Goal: Information Seeking & Learning: Compare options

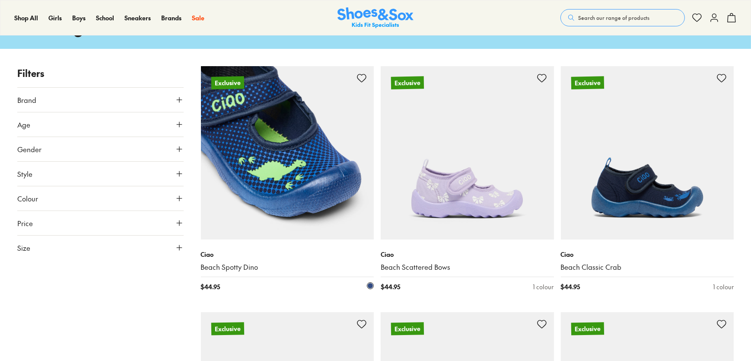
click at [295, 141] on img at bounding box center [287, 152] width 173 height 173
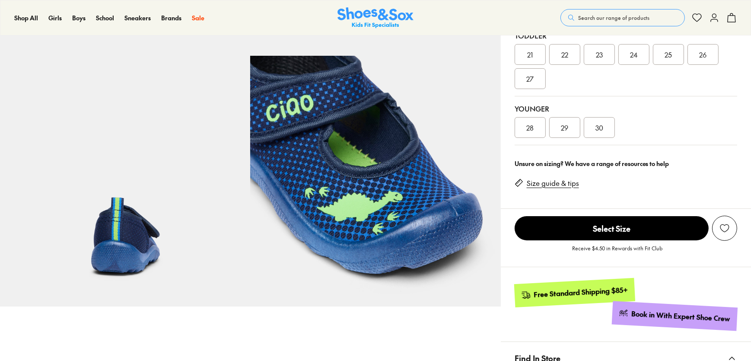
scroll to position [412, 0]
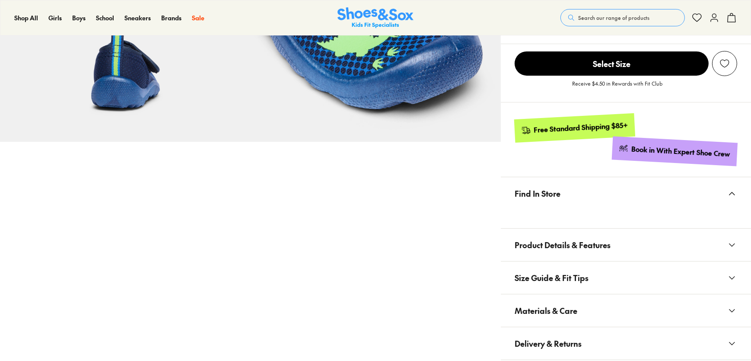
select select "*"
click at [553, 243] on span "Product Details & Features" at bounding box center [563, 244] width 96 height 25
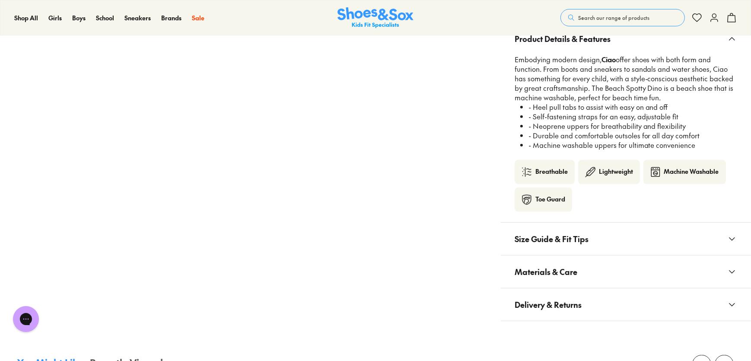
scroll to position [648, 0]
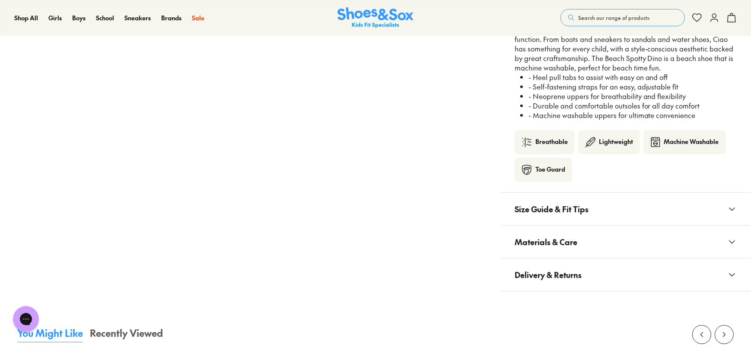
click at [565, 213] on span "Size Guide & Fit Tips" at bounding box center [552, 208] width 74 height 25
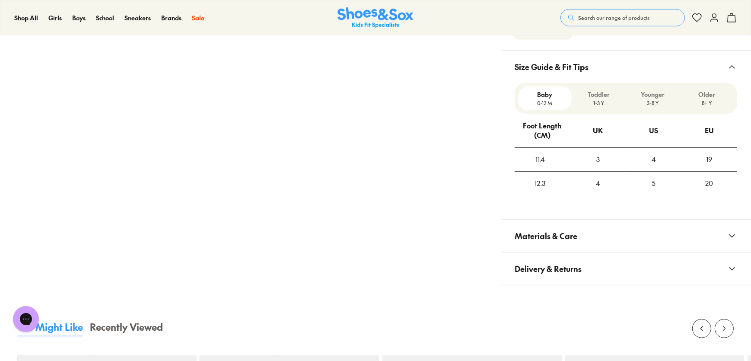
scroll to position [844, 0]
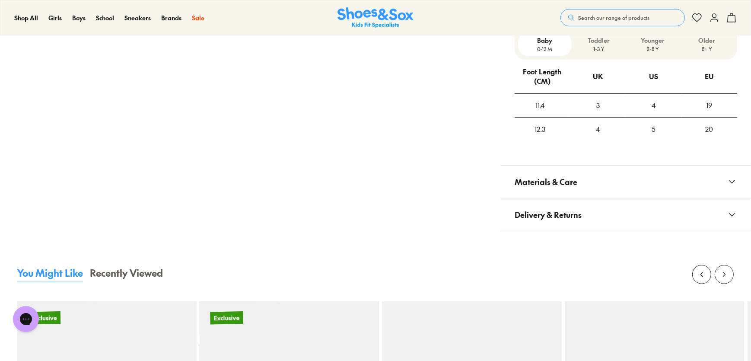
click at [570, 183] on span "Materials & Care" at bounding box center [546, 181] width 63 height 25
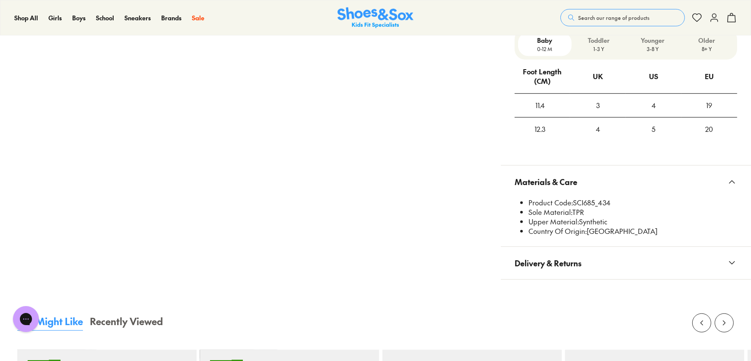
click at [581, 198] on li "Product Code: SCI685_434" at bounding box center [632, 203] width 209 height 10
copy li "SCI685_434"
click at [582, 20] on span "Search our range of products" at bounding box center [613, 18] width 71 height 8
click at [582, 18] on form "Clear" at bounding box center [383, 13] width 649 height 17
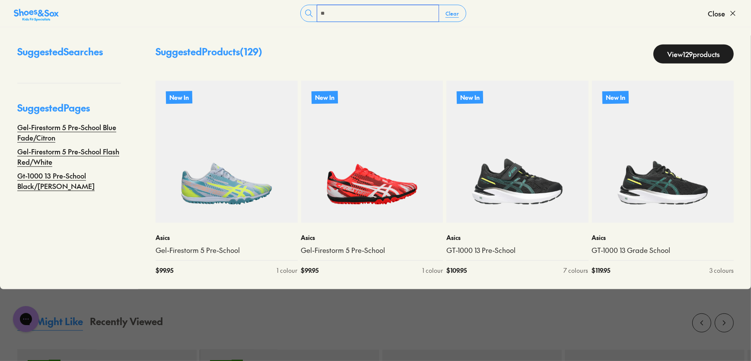
type input "*"
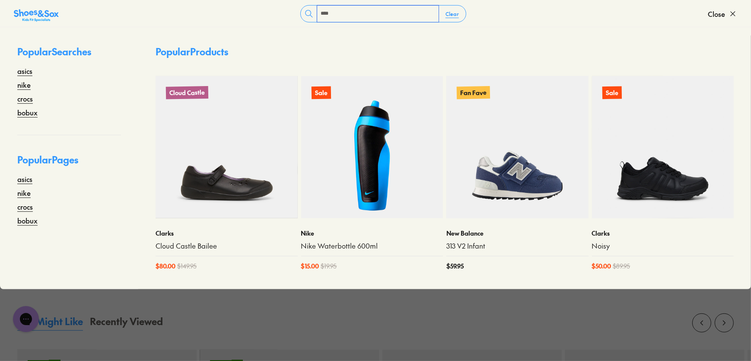
type input "****"
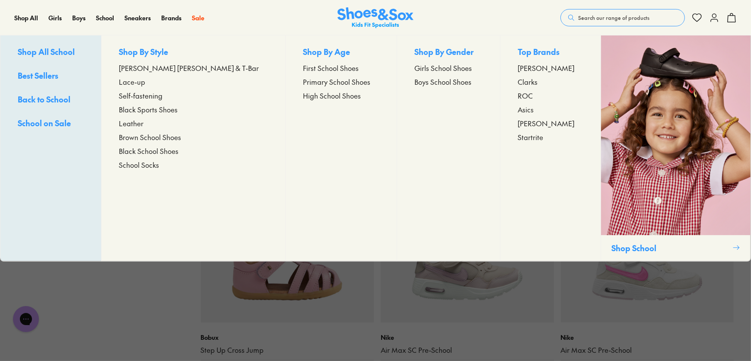
click at [145, 81] on span "Lace-up" at bounding box center [132, 81] width 26 height 10
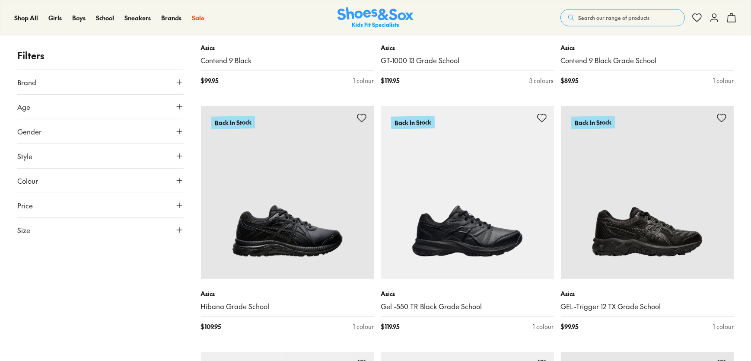
drag, startPoint x: 753, startPoint y: 45, endPoint x: 754, endPoint y: 87, distance: 42.4
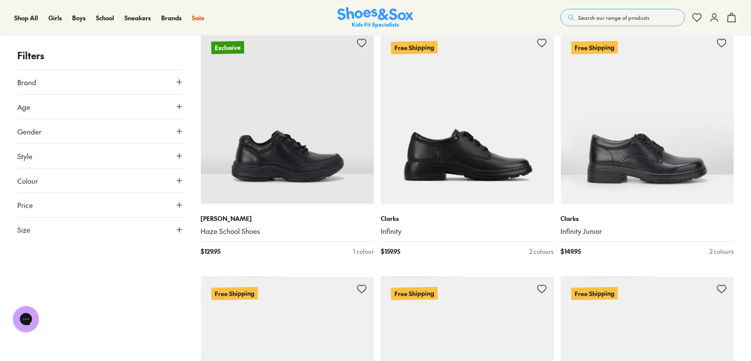
scroll to position [1870, 0]
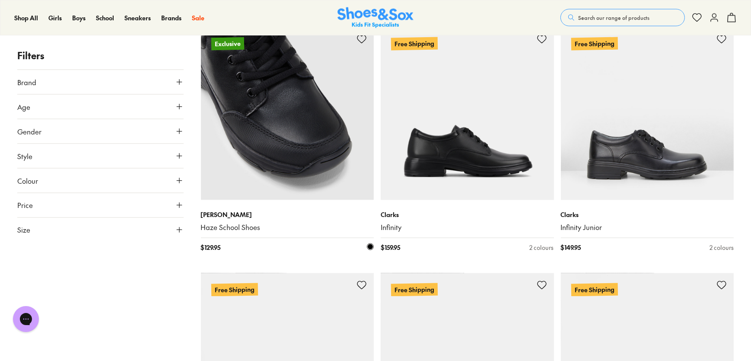
click at [289, 136] on img at bounding box center [287, 113] width 173 height 173
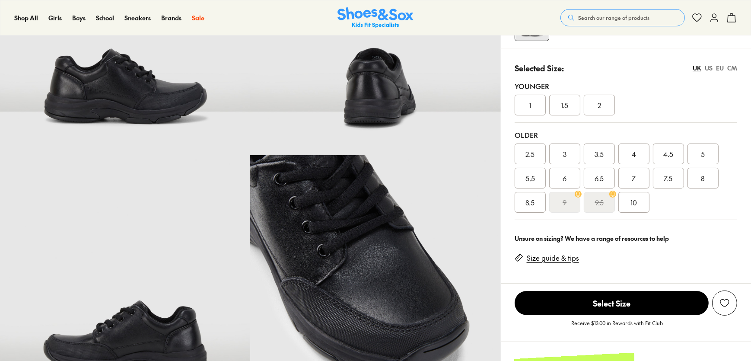
scroll to position [228, 0]
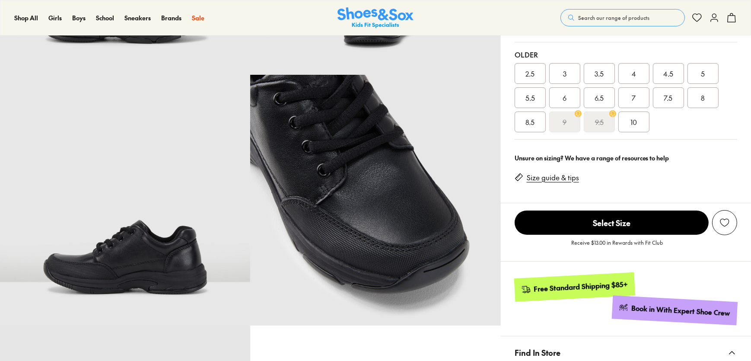
drag, startPoint x: 754, startPoint y: 48, endPoint x: 740, endPoint y: 92, distance: 46.2
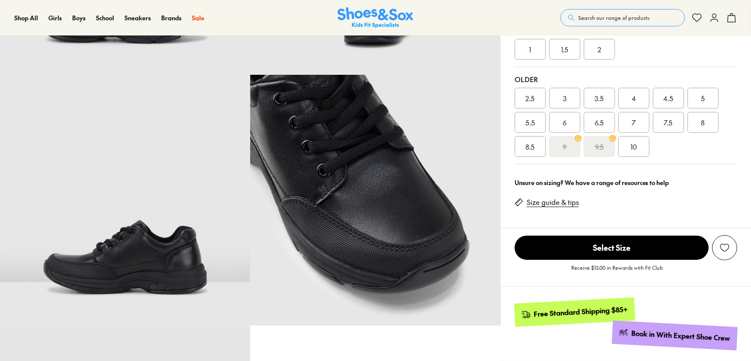
select select "*"
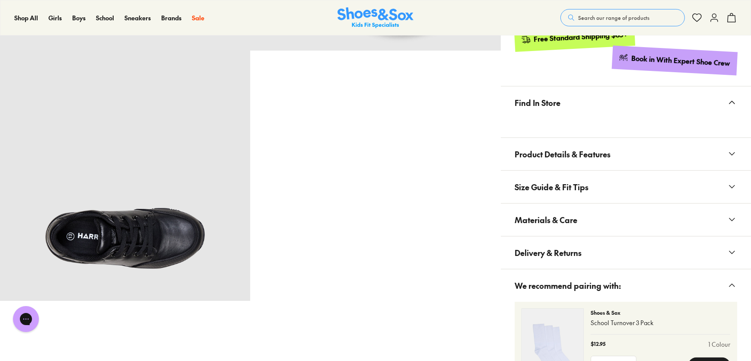
scroll to position [542, 0]
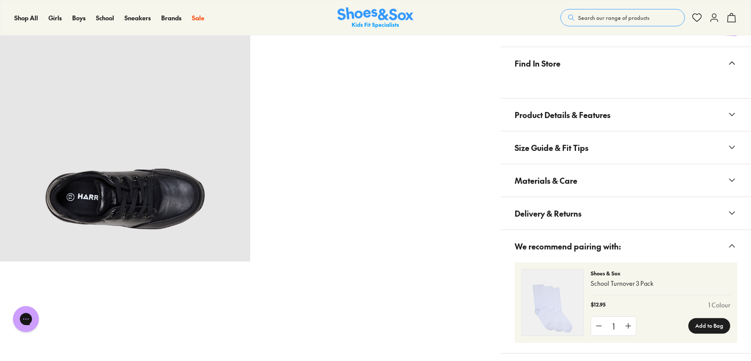
click at [562, 185] on span "Materials & Care" at bounding box center [546, 180] width 63 height 25
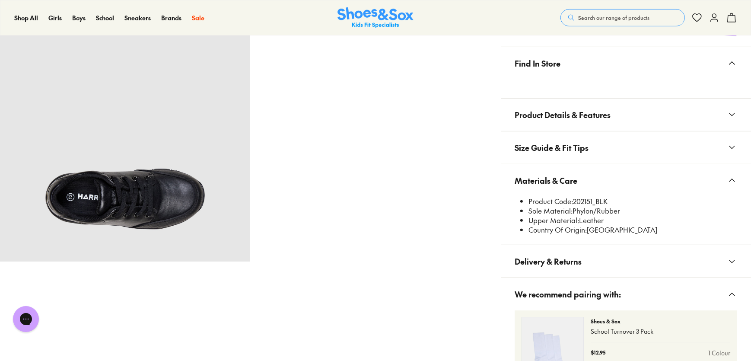
click at [583, 203] on li "Product Code: 202151_BLK" at bounding box center [632, 202] width 209 height 10
click at [583, 202] on li "Product Code: 202151_BLK" at bounding box center [632, 202] width 209 height 10
copy li "202151_BLK"
click at [605, 16] on span "Search our range of products" at bounding box center [613, 18] width 71 height 8
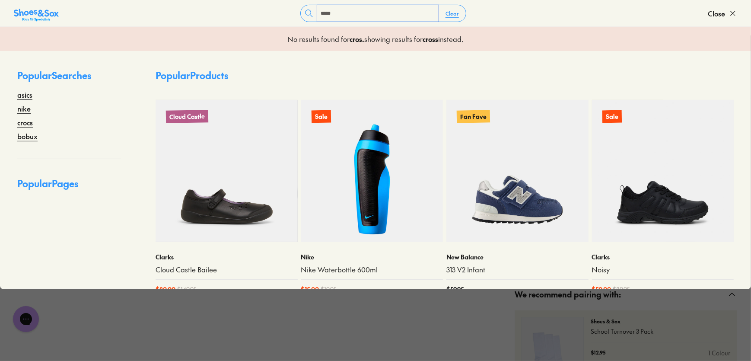
type input "*****"
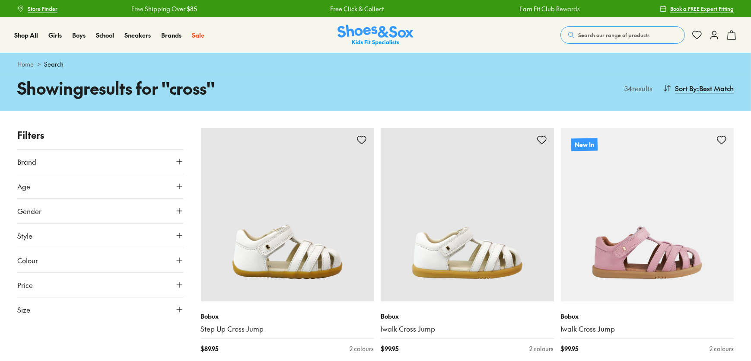
click at [621, 38] on span "Search our range of products" at bounding box center [613, 35] width 71 height 8
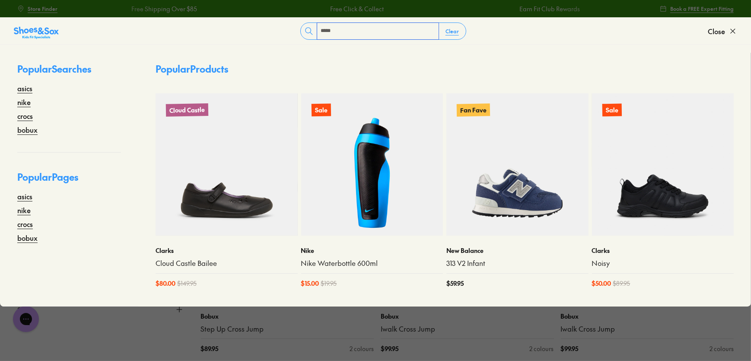
type input "*****"
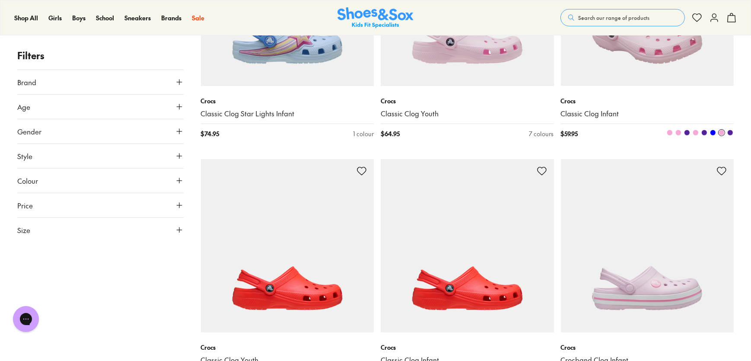
scroll to position [471, 0]
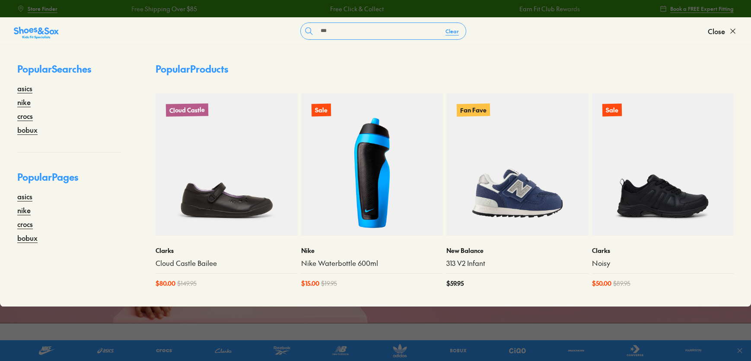
type input "***"
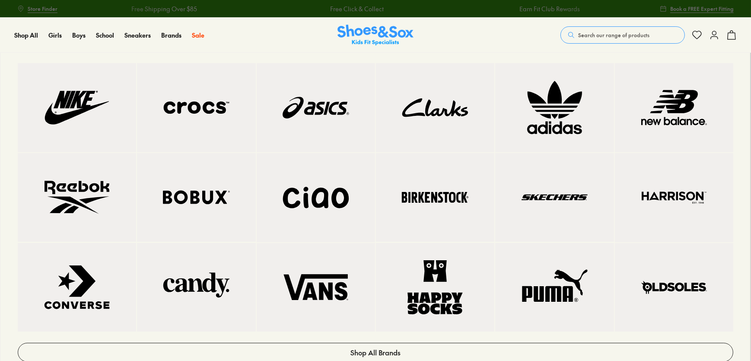
click at [677, 130] on img at bounding box center [674, 107] width 84 height 54
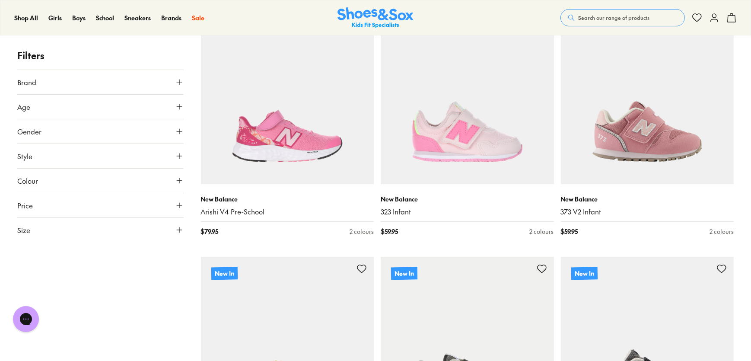
click at [53, 181] on button "Colour" at bounding box center [100, 181] width 166 height 24
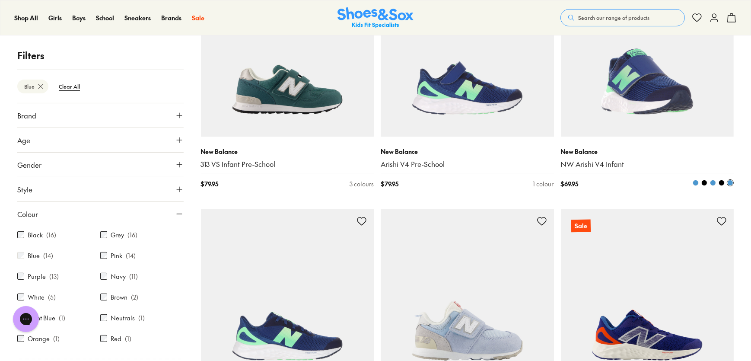
scroll to position [207, 0]
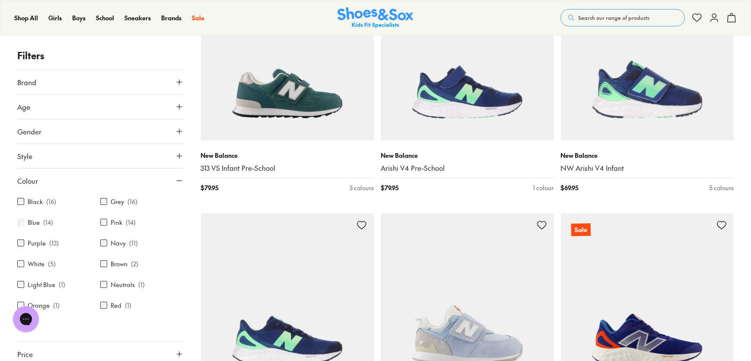
scroll to position [114, 0]
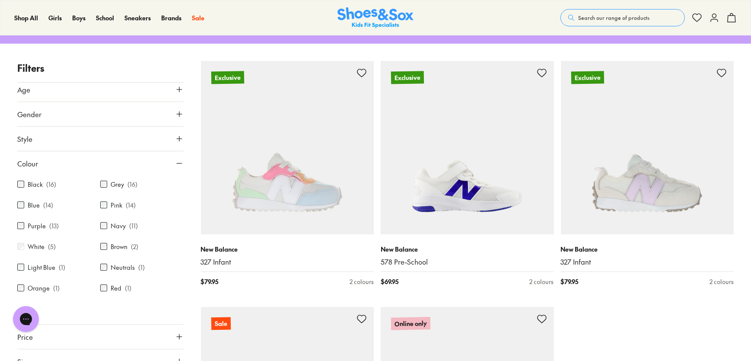
scroll to position [29, 0]
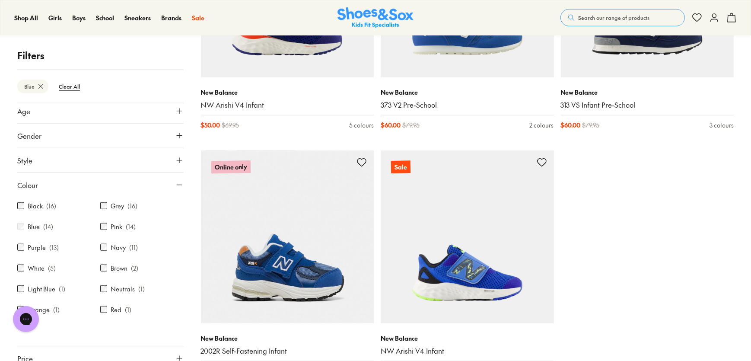
scroll to position [1040, 0]
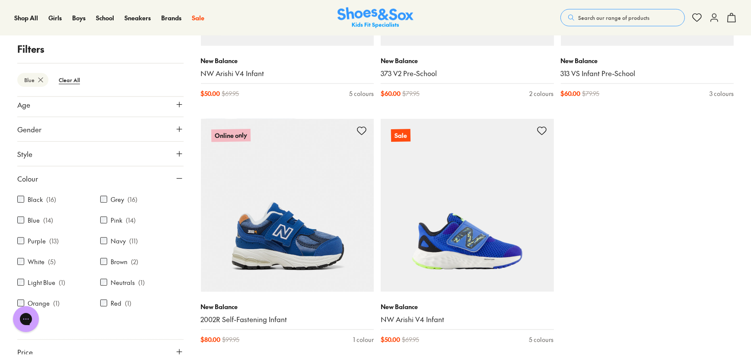
click at [582, 21] on span "Search our range of products" at bounding box center [613, 18] width 71 height 8
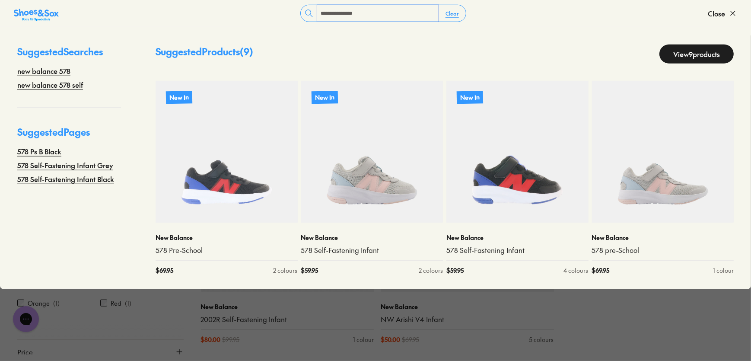
type input "**********"
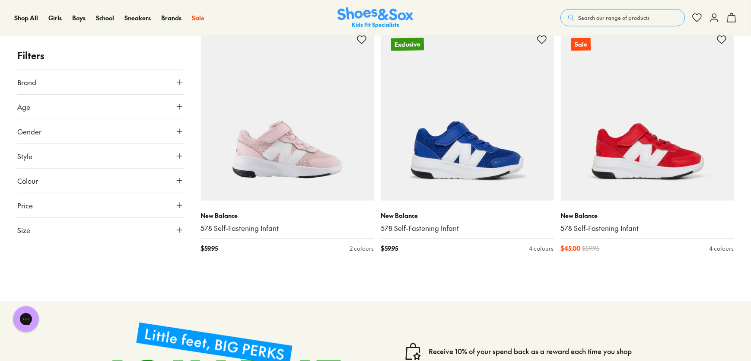
scroll to position [570, 0]
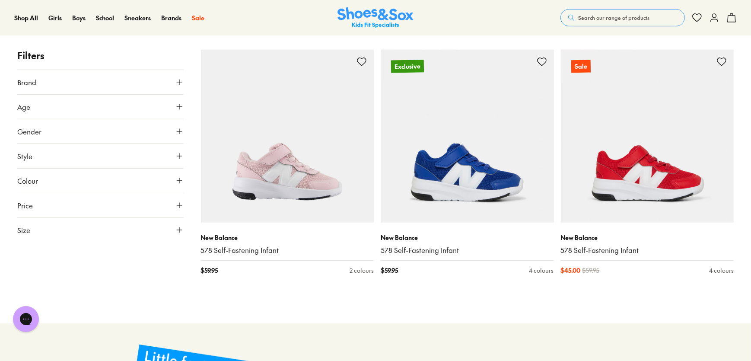
click at [625, 21] on span "Search our range of products" at bounding box center [613, 18] width 71 height 8
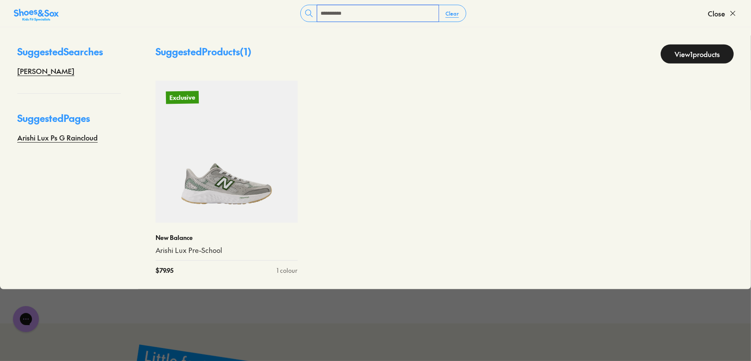
type input "**********"
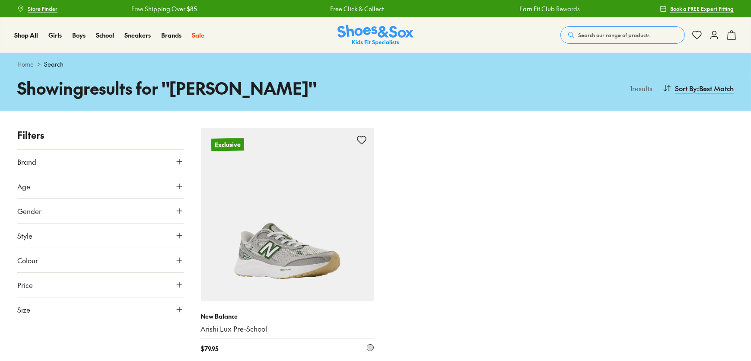
click at [331, 203] on img at bounding box center [287, 214] width 173 height 173
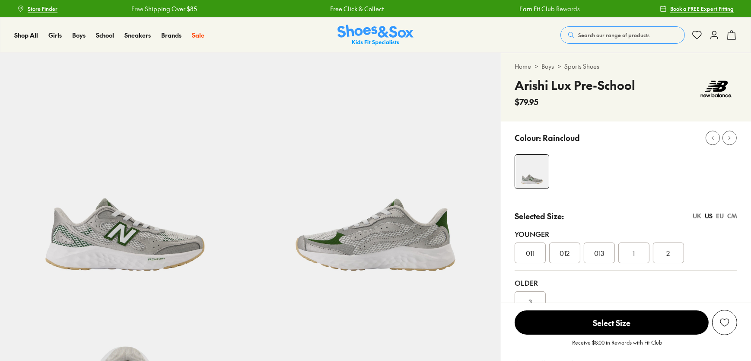
drag, startPoint x: 0, startPoint y: 0, endPoint x: 310, endPoint y: 197, distance: 367.3
click at [310, 197] on img at bounding box center [375, 178] width 250 height 250
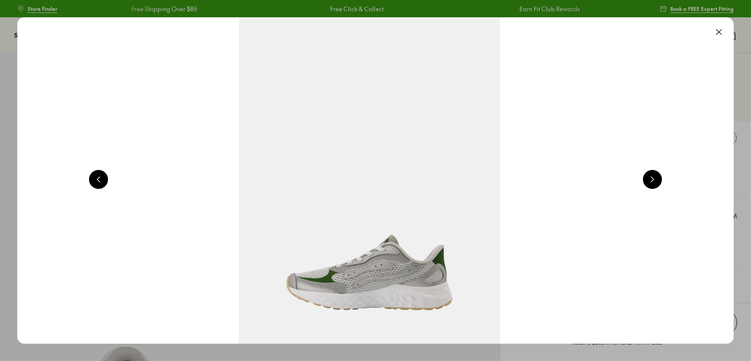
select select "*"
click at [727, 27] on button at bounding box center [718, 31] width 19 height 19
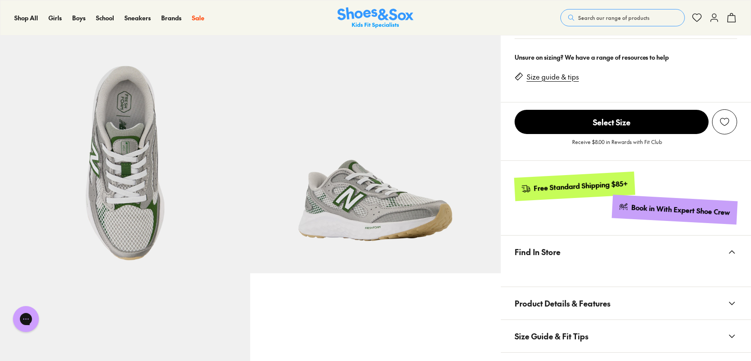
scroll to position [393, 0]
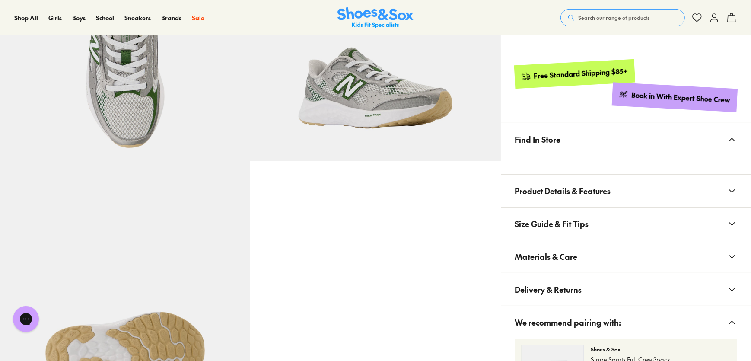
click at [528, 192] on span "Product Details & Features" at bounding box center [563, 190] width 96 height 25
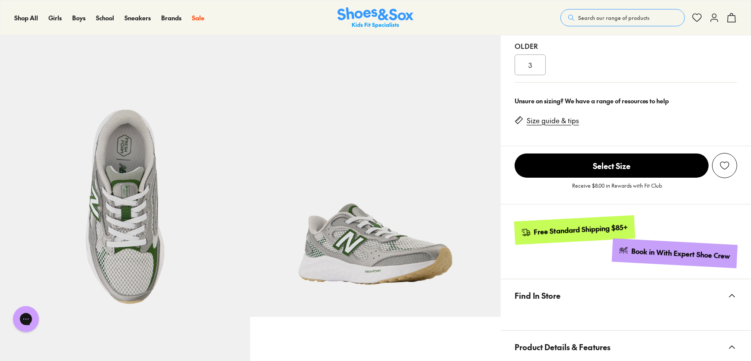
scroll to position [235, 0]
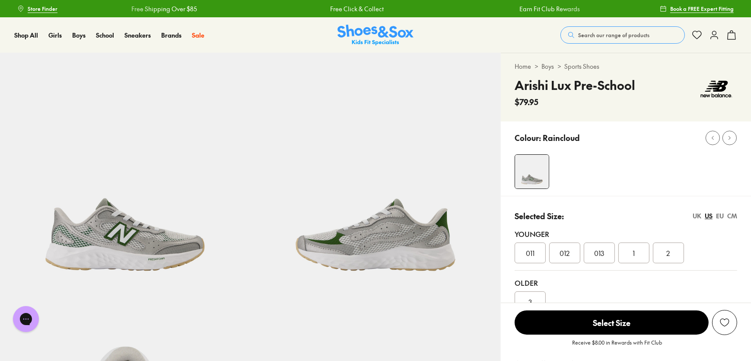
click at [589, 38] on span "Search our range of products" at bounding box center [613, 35] width 71 height 8
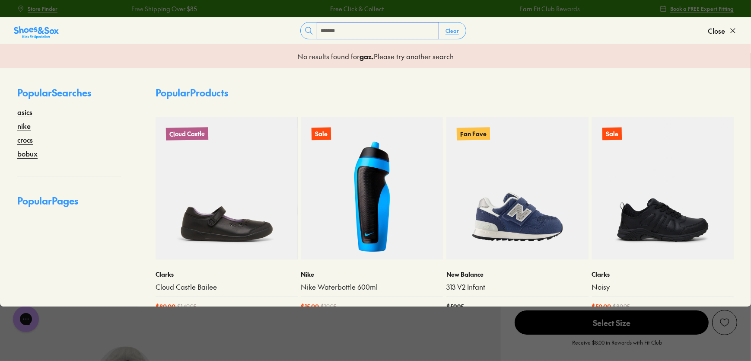
type input "*******"
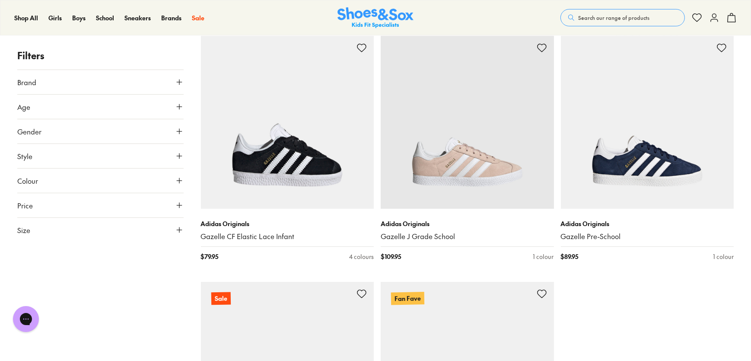
scroll to position [582, 0]
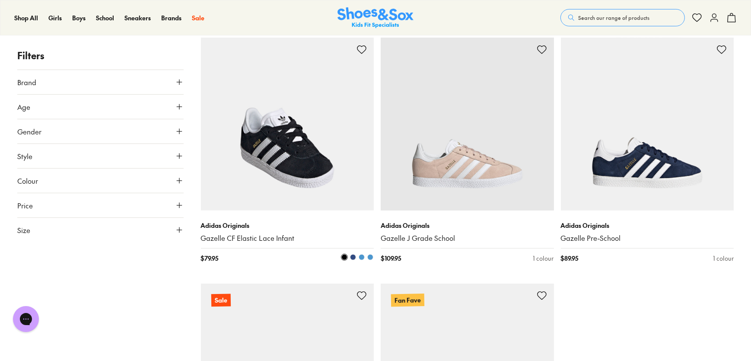
click at [329, 166] on img at bounding box center [287, 124] width 173 height 173
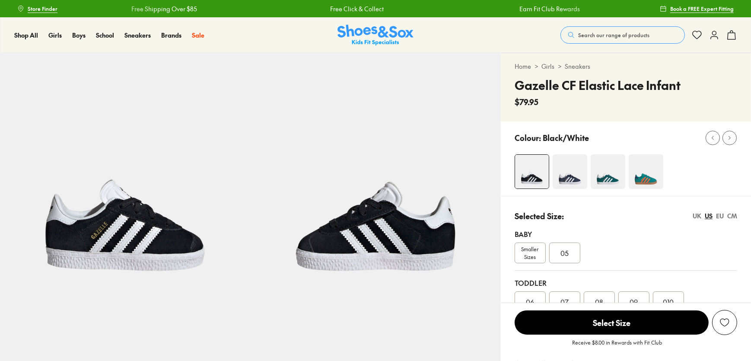
scroll to position [38, 0]
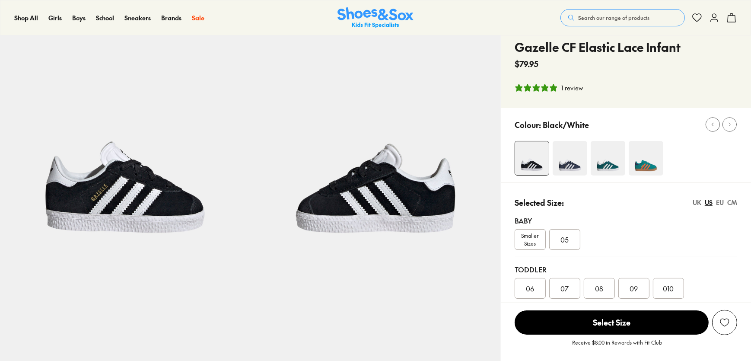
select select "*"
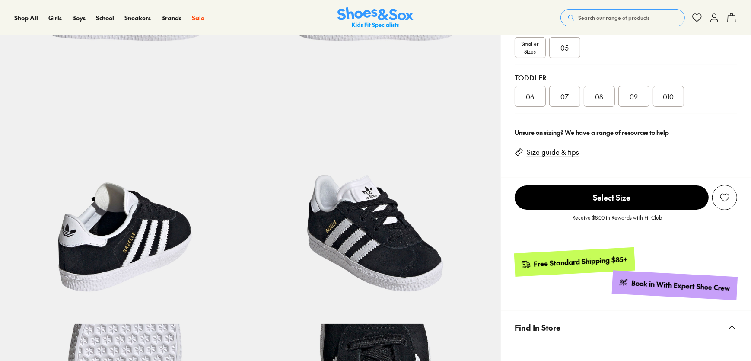
scroll to position [426, 0]
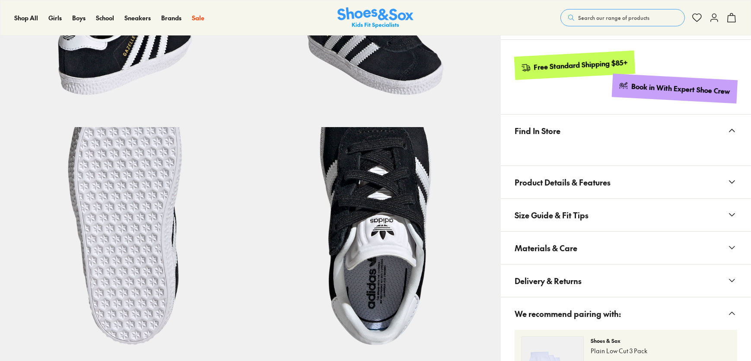
click at [590, 194] on span "Product Details & Features" at bounding box center [563, 181] width 96 height 25
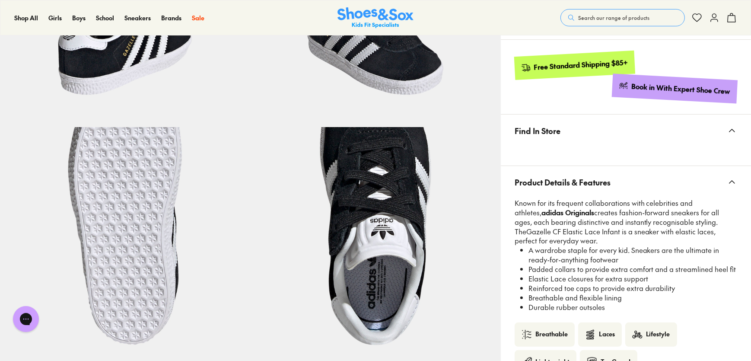
scroll to position [583, 0]
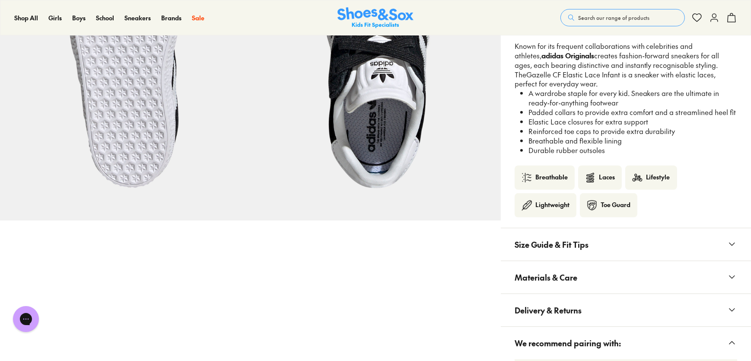
click at [574, 269] on span "Materials & Care" at bounding box center [546, 276] width 63 height 25
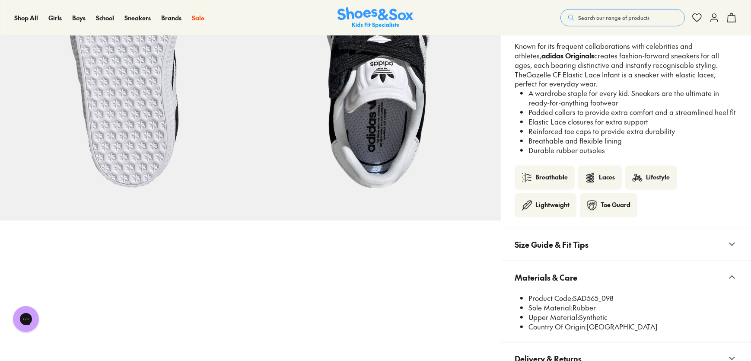
click at [588, 296] on li "Product Code: SAD565_098" at bounding box center [632, 298] width 209 height 10
copy li "SAD565_098"
